Goal: Information Seeking & Learning: Learn about a topic

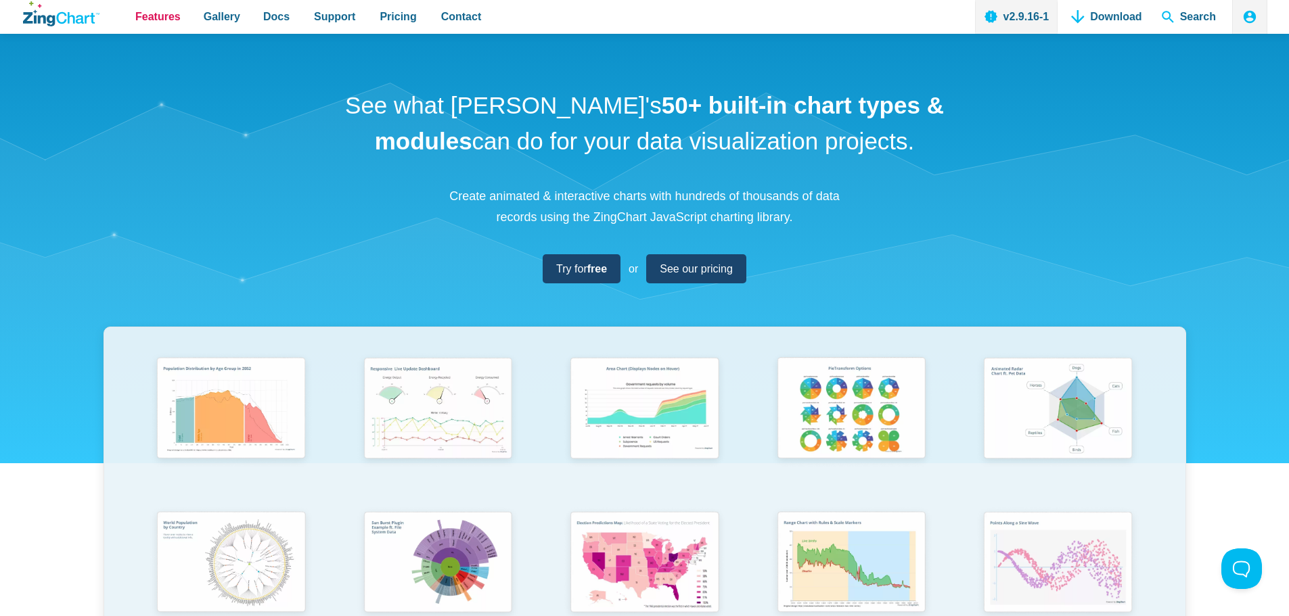
click at [171, 14] on span "Features" at bounding box center [157, 16] width 45 height 18
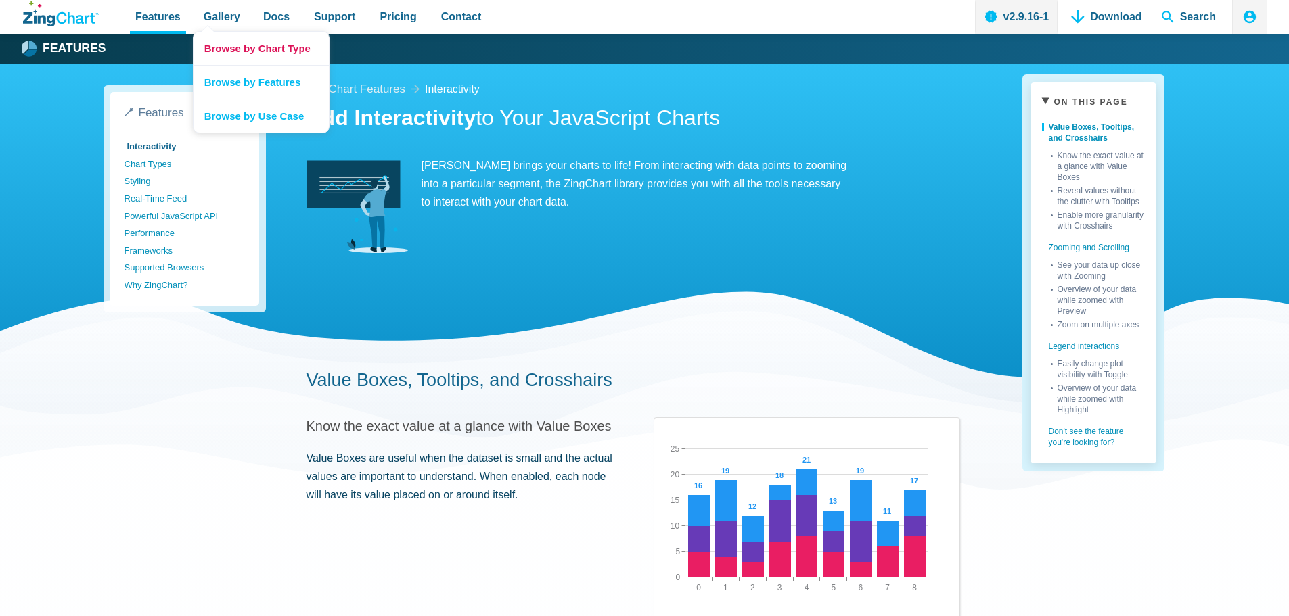
click at [221, 43] on link "Browse by Chart Type" at bounding box center [261, 48] width 135 height 33
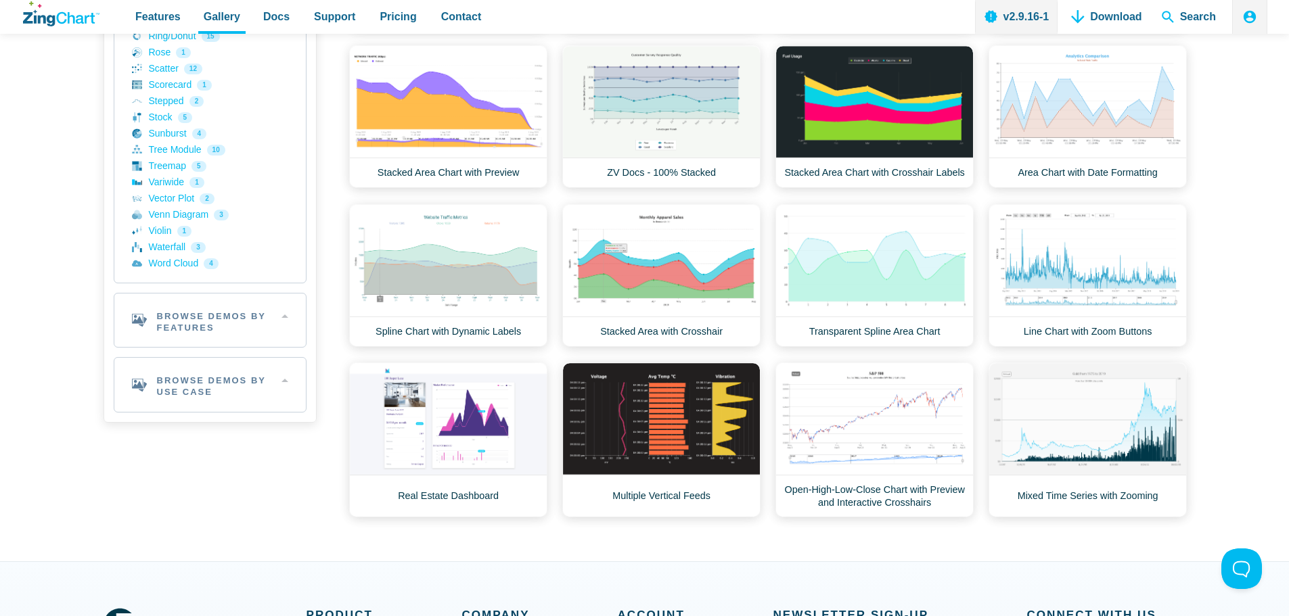
scroll to position [677, 0]
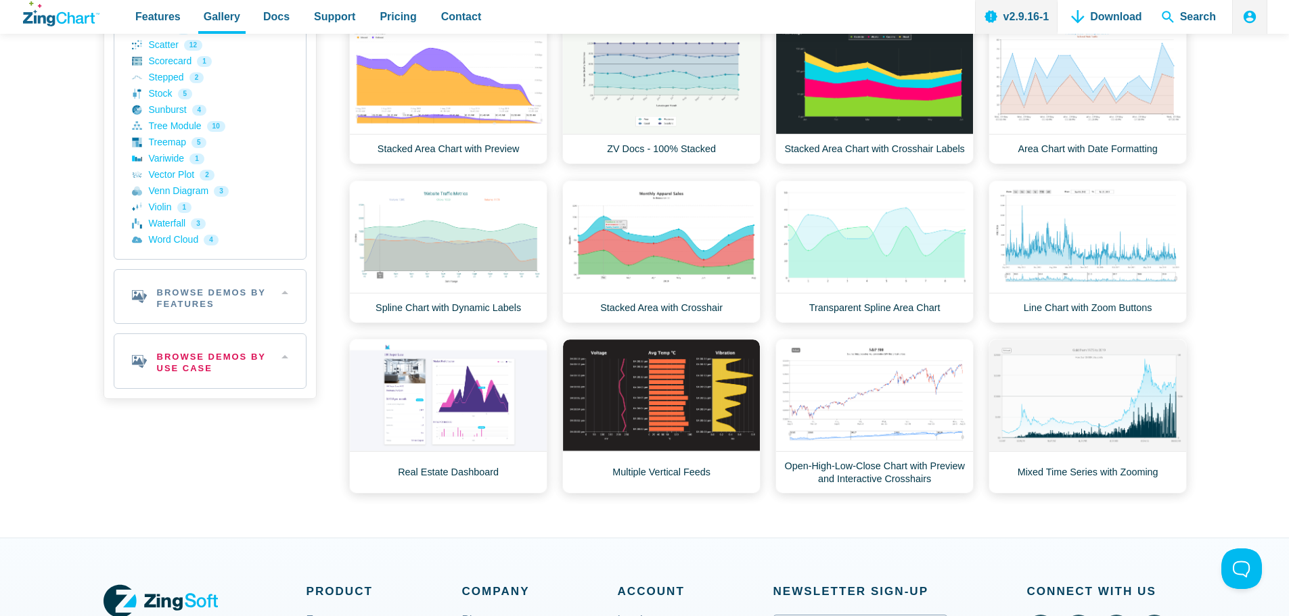
click at [210, 369] on h2 "Browse Demos By Use Case" at bounding box center [209, 361] width 191 height 54
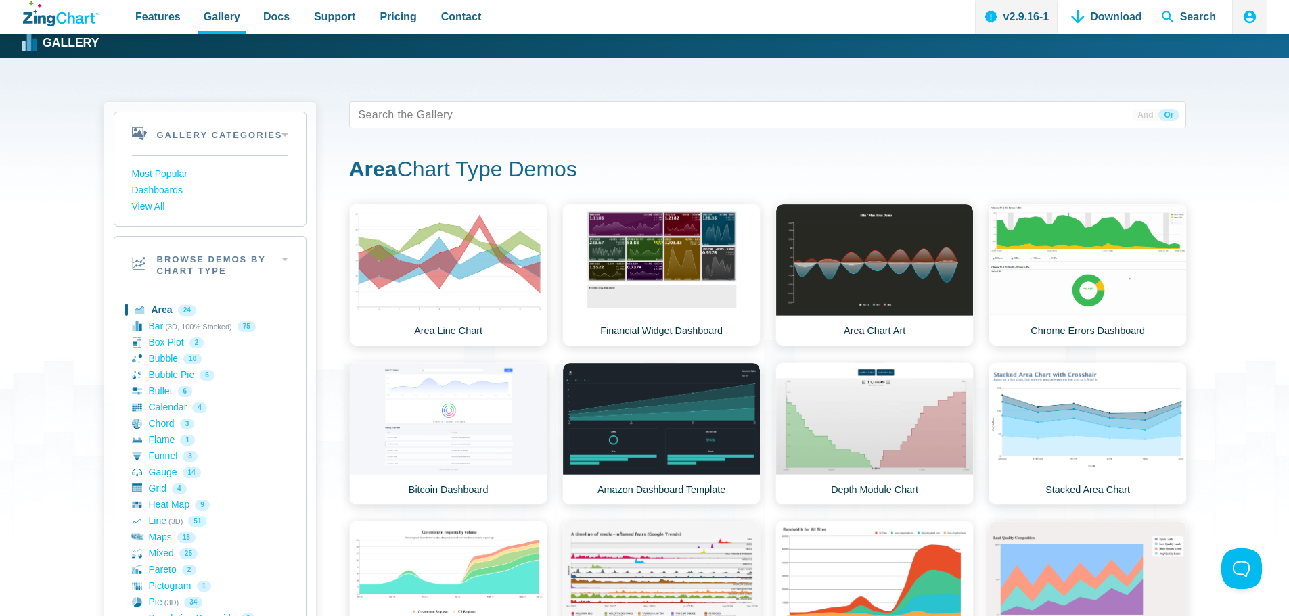
scroll to position [0, 0]
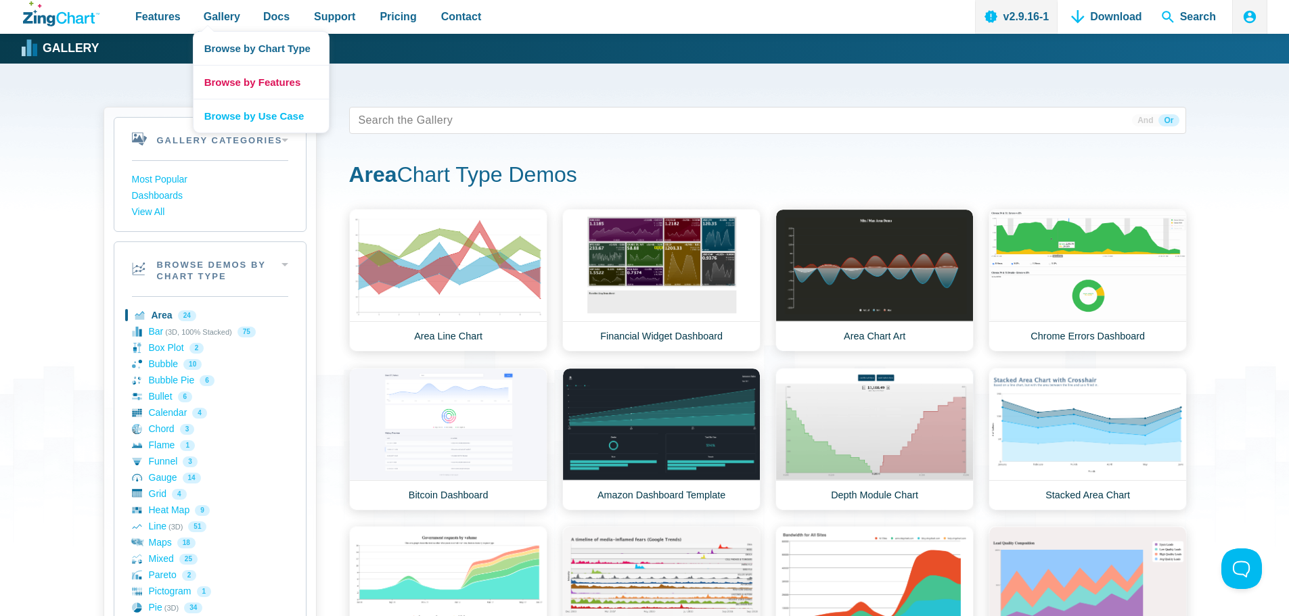
click at [246, 87] on link "Browse by Features" at bounding box center [261, 82] width 135 height 34
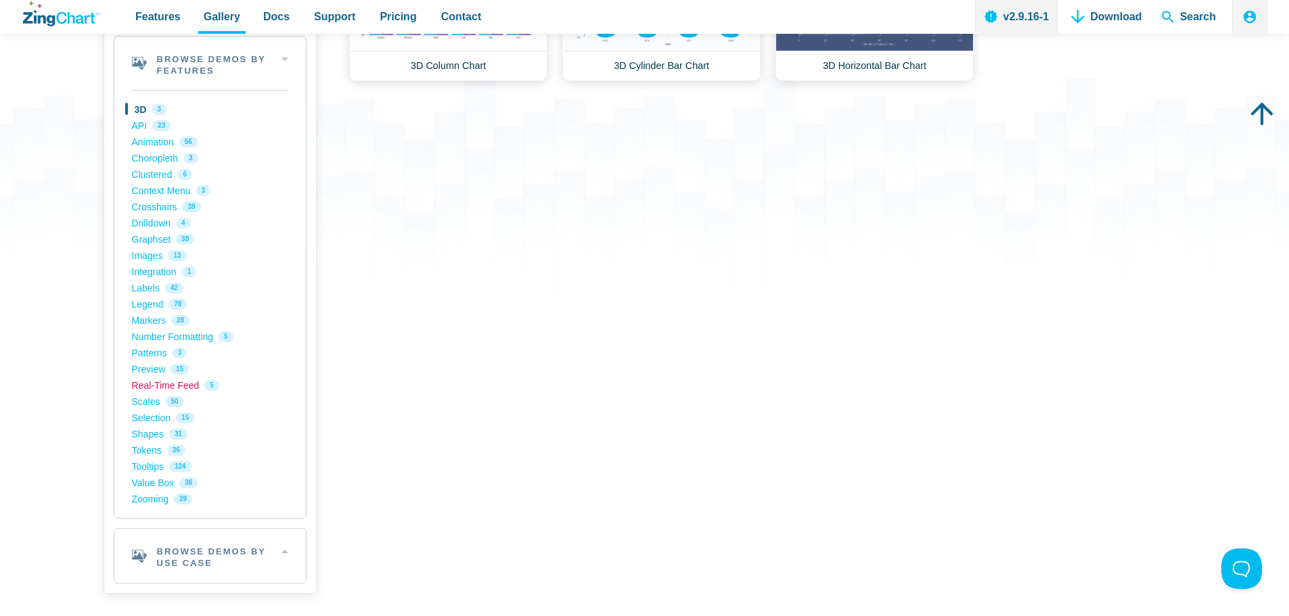
click at [148, 386] on link "Real-Time Feed 5" at bounding box center [210, 386] width 156 height 16
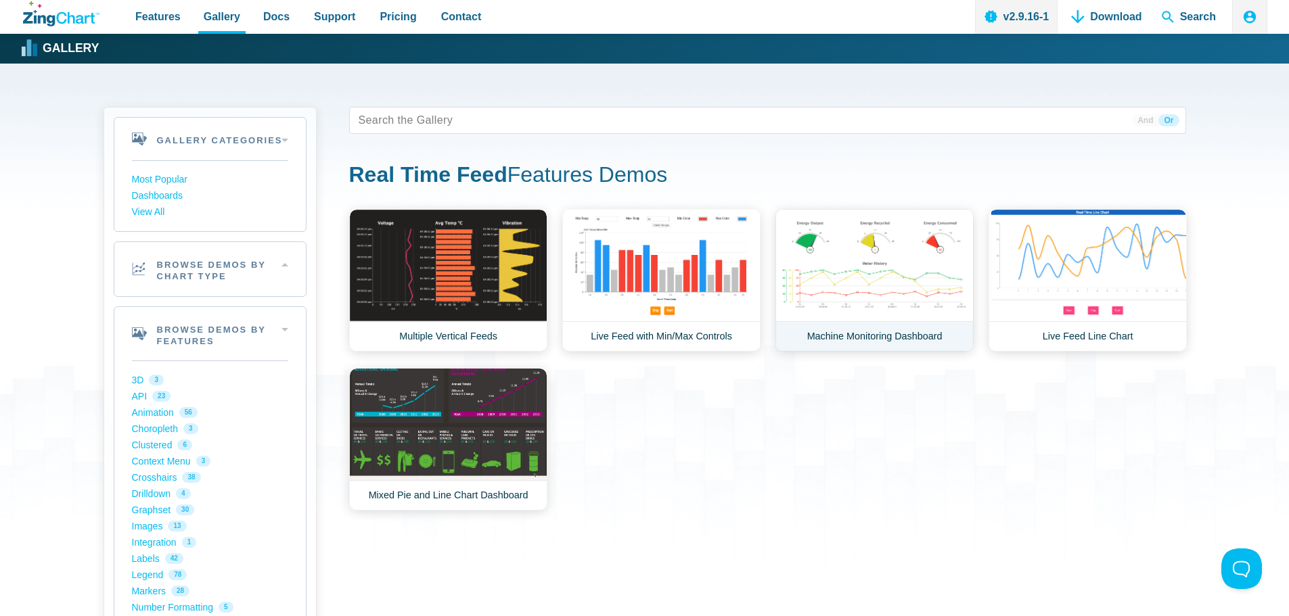
click at [824, 284] on link "Machine Monitoring Dashboard" at bounding box center [874, 280] width 198 height 143
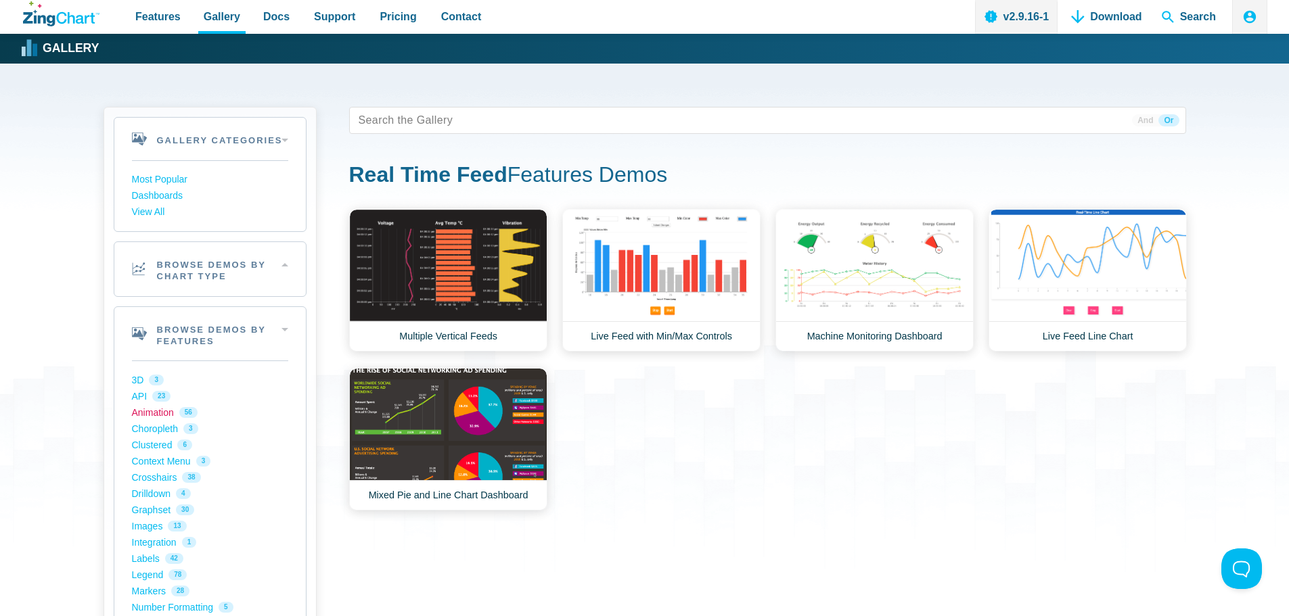
scroll to position [68, 0]
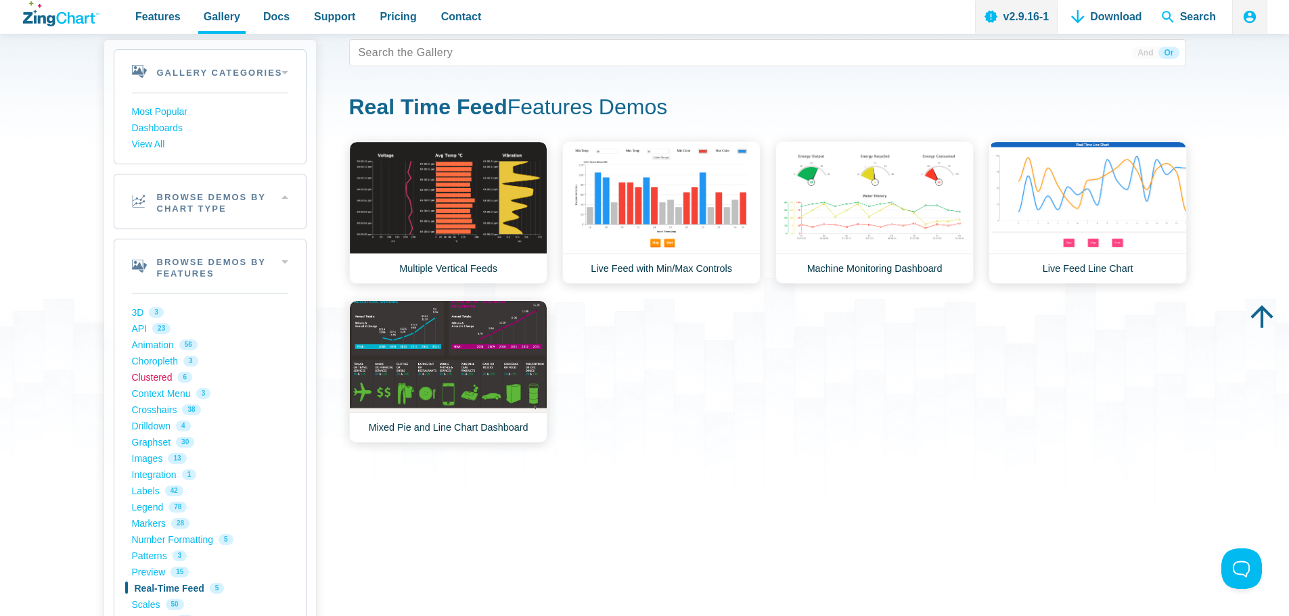
click at [151, 378] on link "Clustered 6" at bounding box center [210, 377] width 156 height 16
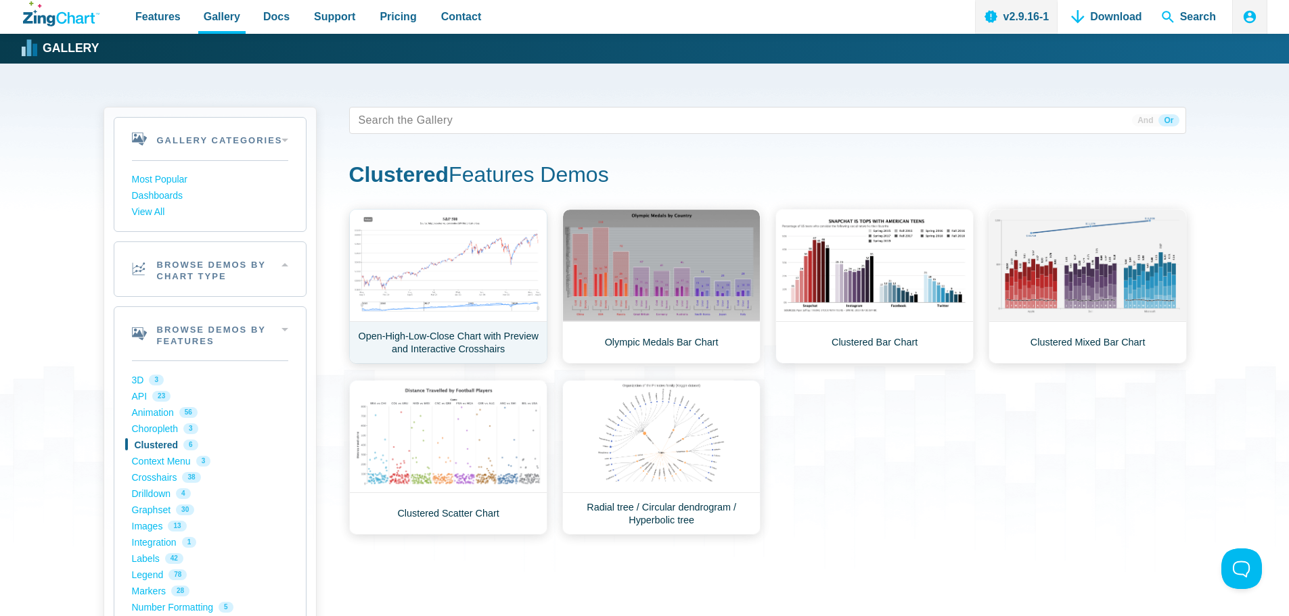
click at [459, 254] on link "Open-High-Low-Close Chart with Preview and Interactive Crosshairs" at bounding box center [448, 286] width 198 height 155
click at [158, 473] on link "Crosshairs 38" at bounding box center [210, 478] width 156 height 16
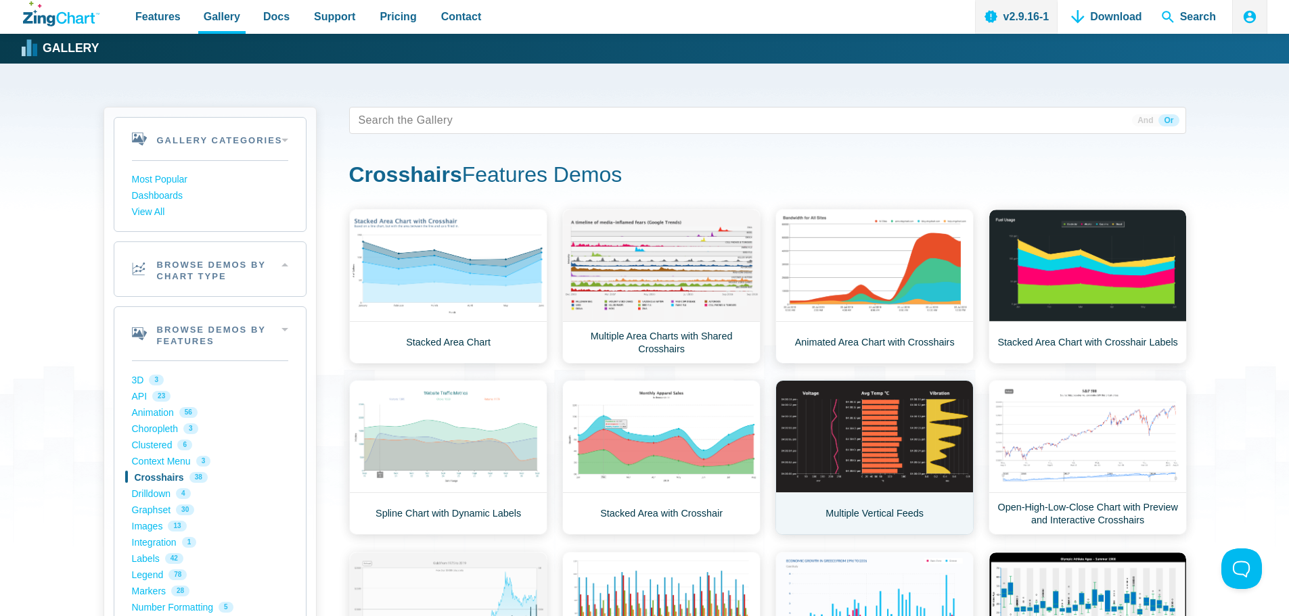
click at [880, 434] on link "Multiple Vertical Feeds" at bounding box center [874, 457] width 198 height 155
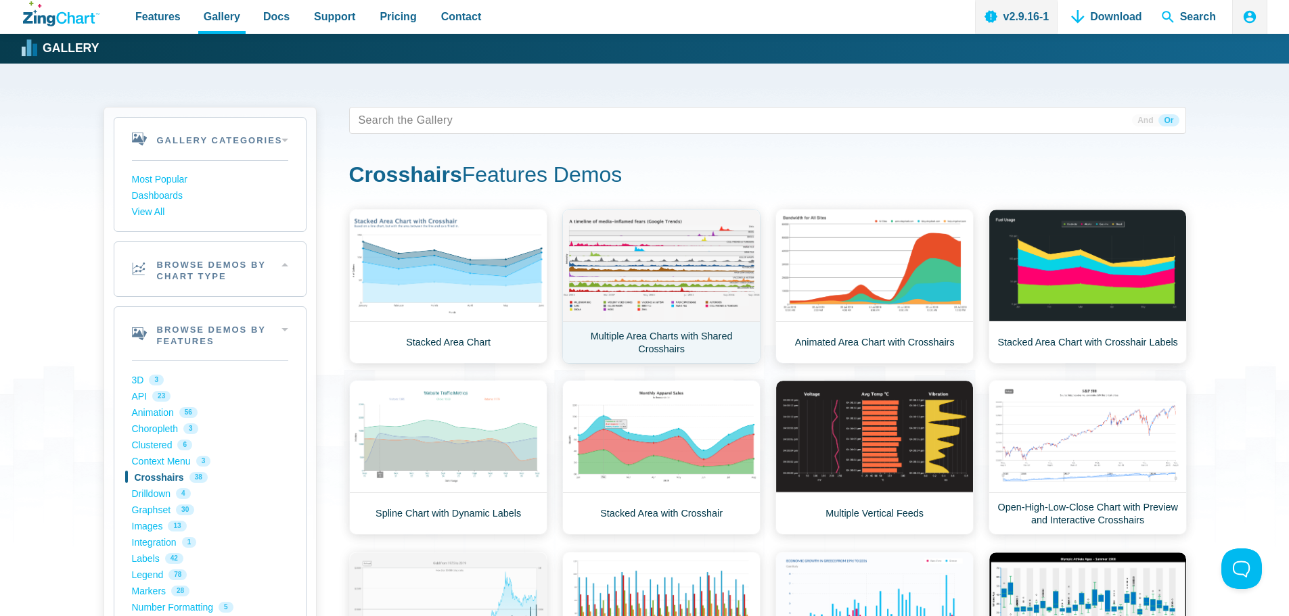
click at [666, 279] on link "Multiple Area Charts with Shared Crosshairs" at bounding box center [661, 286] width 198 height 155
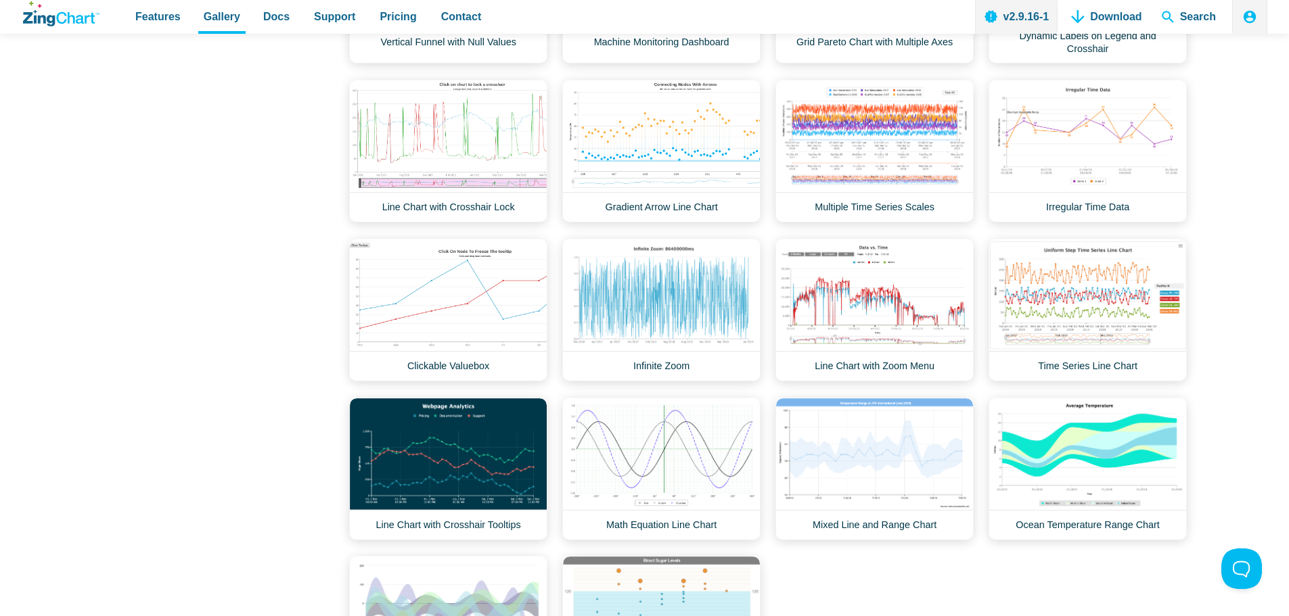
scroll to position [1150, 0]
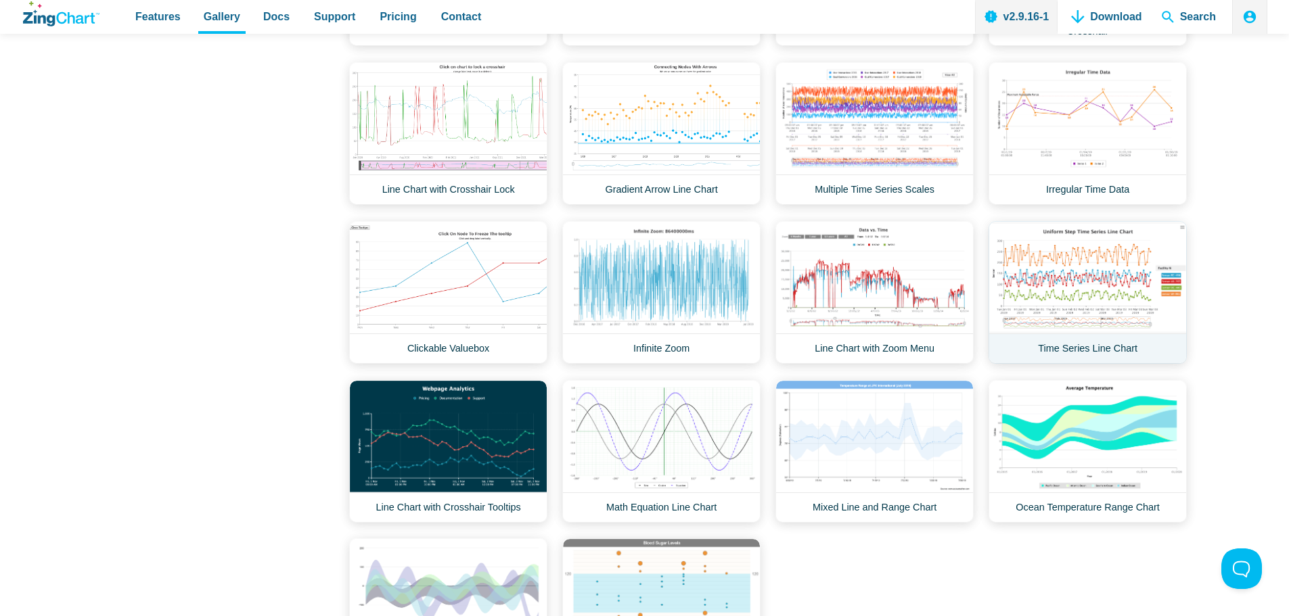
click at [1076, 250] on link "Time Series Line Chart" at bounding box center [1088, 292] width 198 height 143
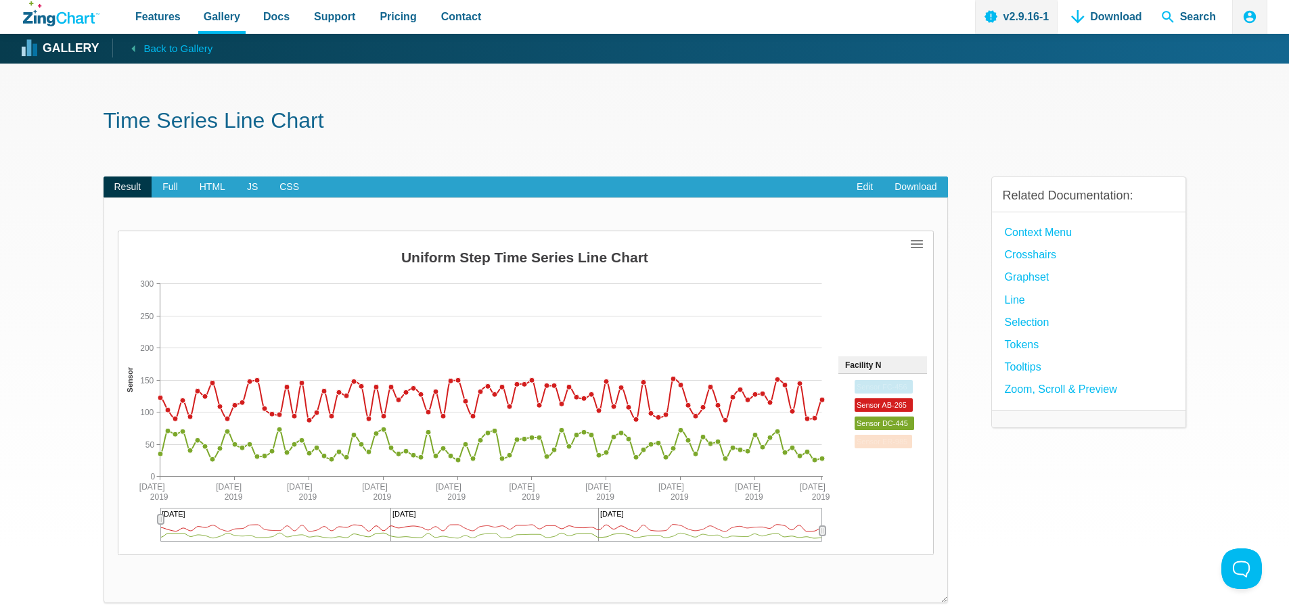
drag, startPoint x: 880, startPoint y: 394, endPoint x: 888, endPoint y: 438, distance: 44.7
click at [880, 397] on div "App Content" at bounding box center [882, 413] width 89 height 78
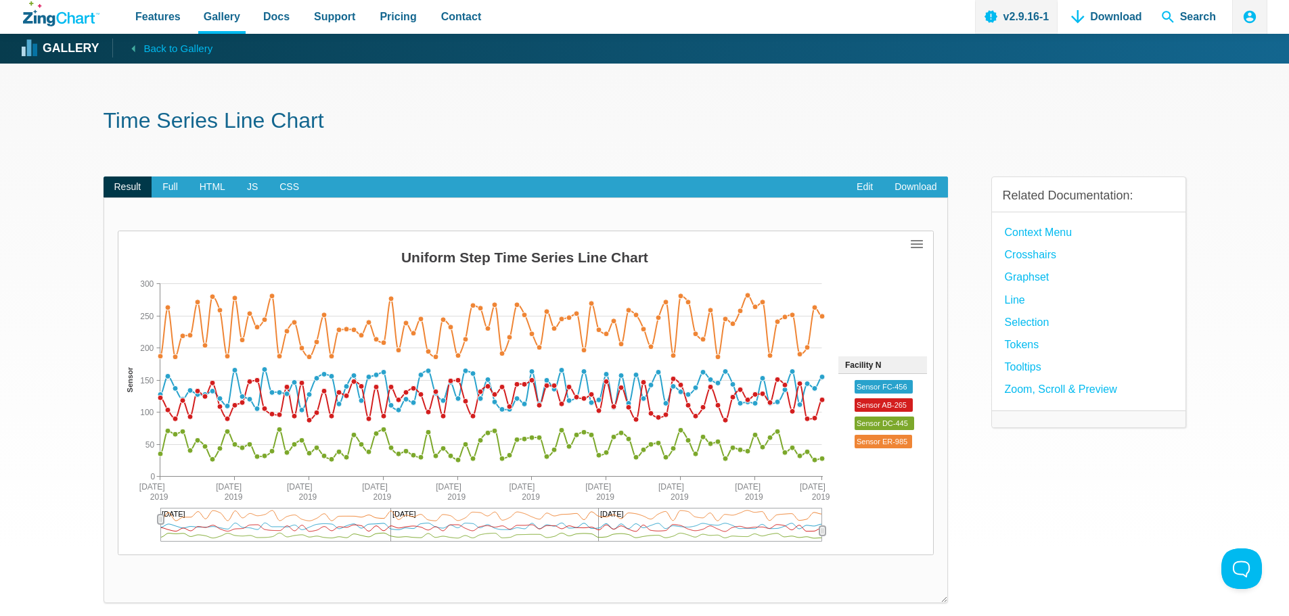
drag, startPoint x: 500, startPoint y: 537, endPoint x: 476, endPoint y: 537, distance: 24.4
click at [476, 537] on div "App Content" at bounding box center [491, 525] width 662 height 34
click at [379, 530] on div "App Content" at bounding box center [491, 525] width 662 height 34
click at [297, 531] on div "App Content" at bounding box center [491, 525] width 662 height 34
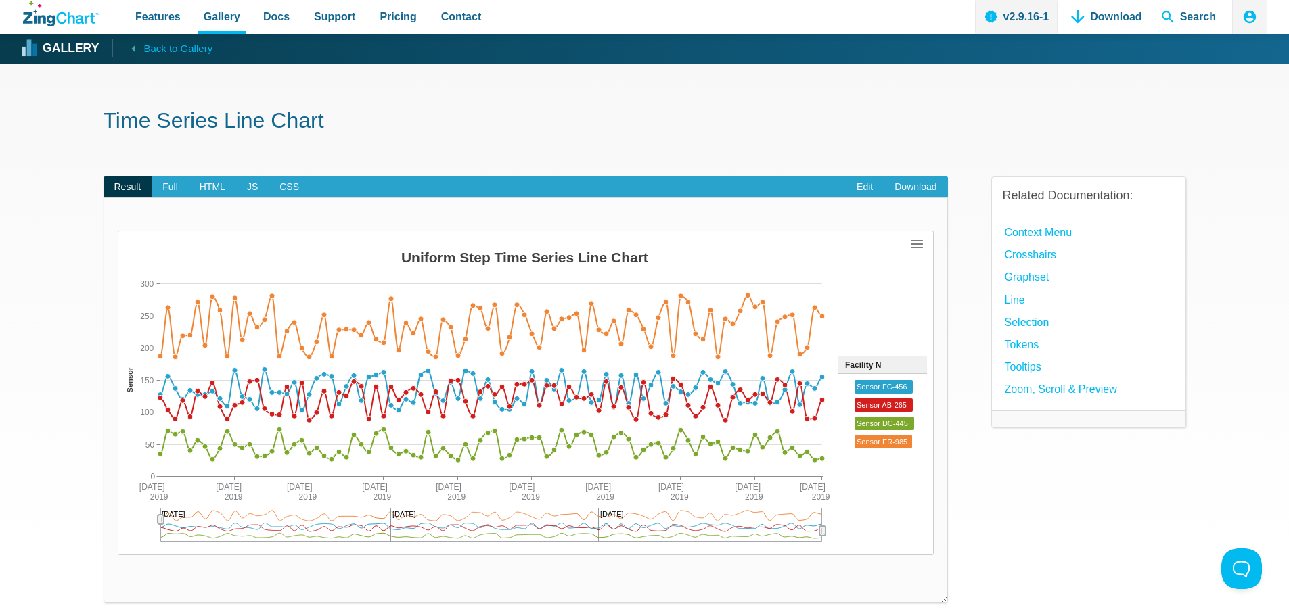
click at [118, 556] on area "App Content" at bounding box center [118, 556] width 0 height 0
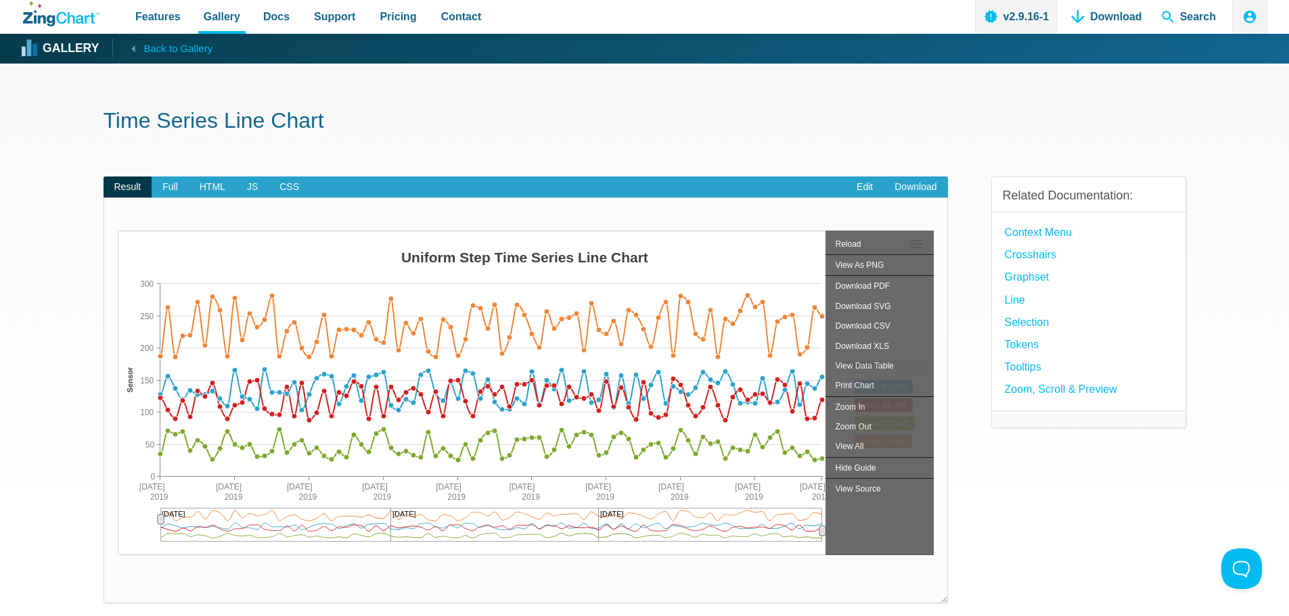
click at [973, 249] on div "Result Full HTML JS CSS Edit Download ​ Powered by ZingChart Uniform Step Time …" at bounding box center [645, 401] width 1083 height 492
